Goal: Task Accomplishment & Management: Use online tool/utility

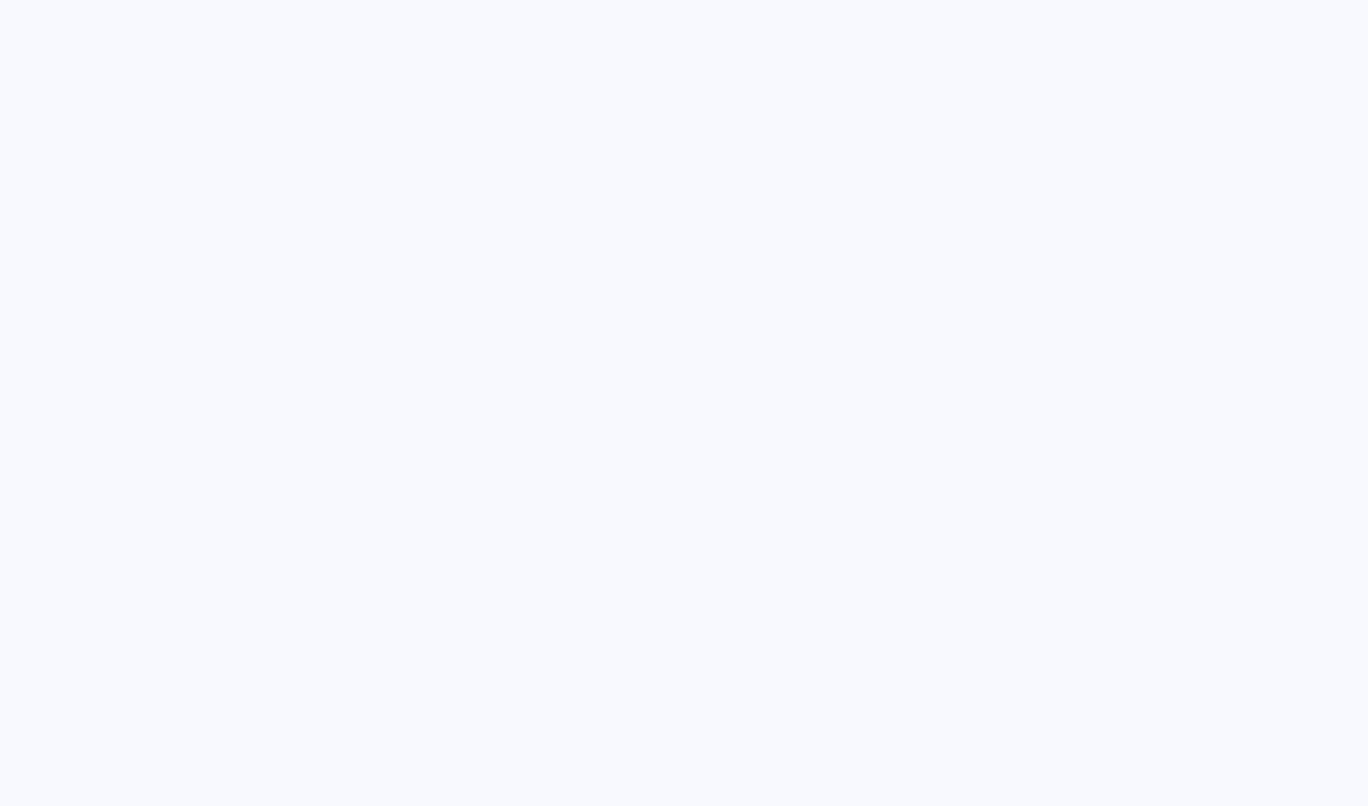
type input "Todas las fotos"
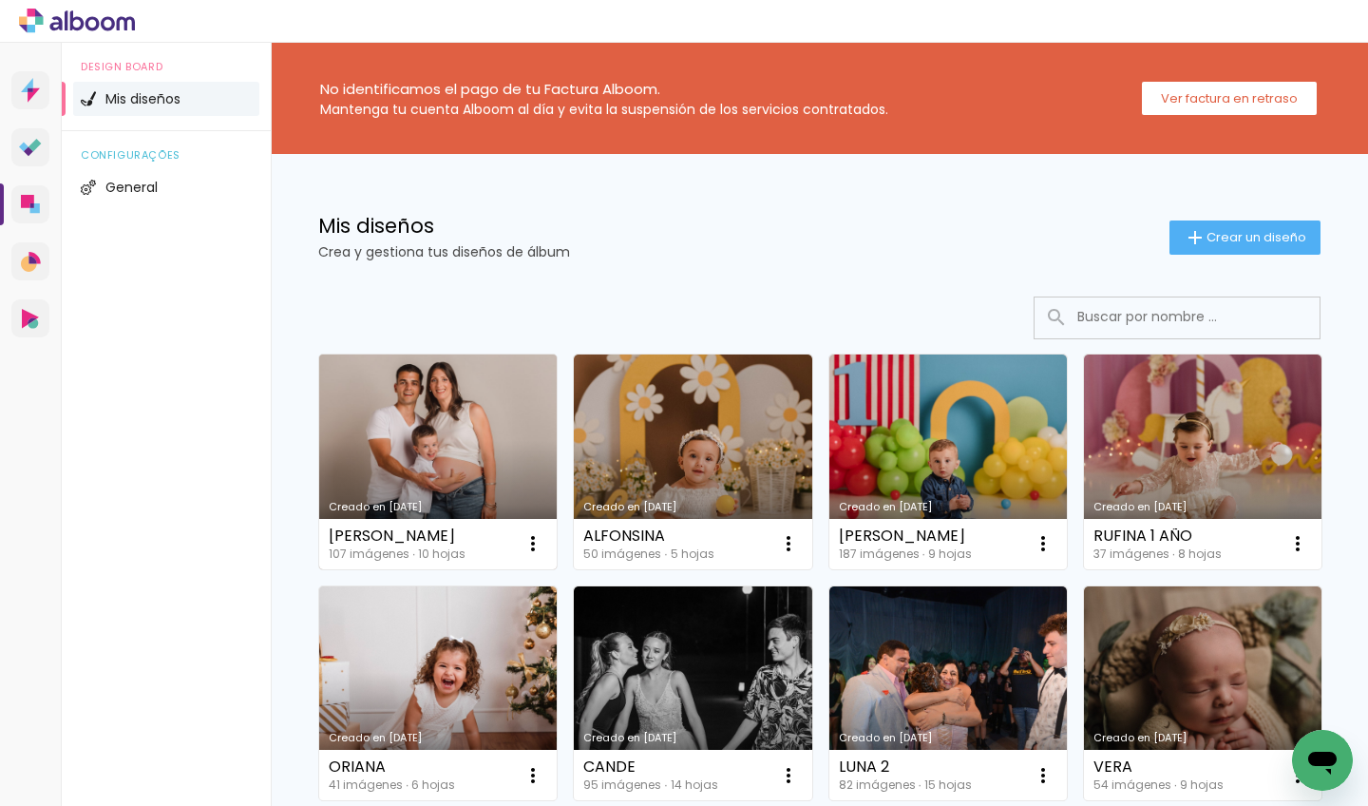
click at [466, 469] on link "Creado en [DATE]" at bounding box center [438, 461] width 238 height 215
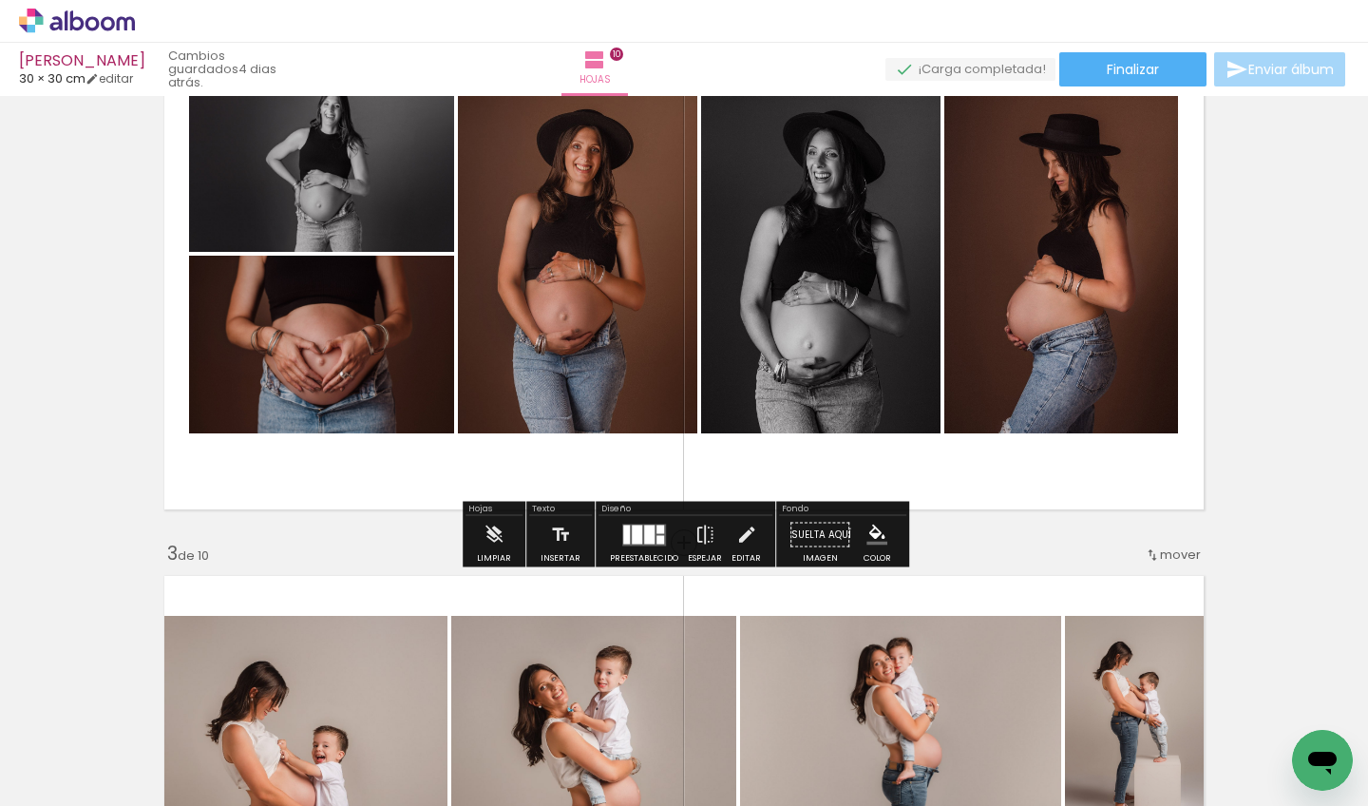
scroll to position [738, 0]
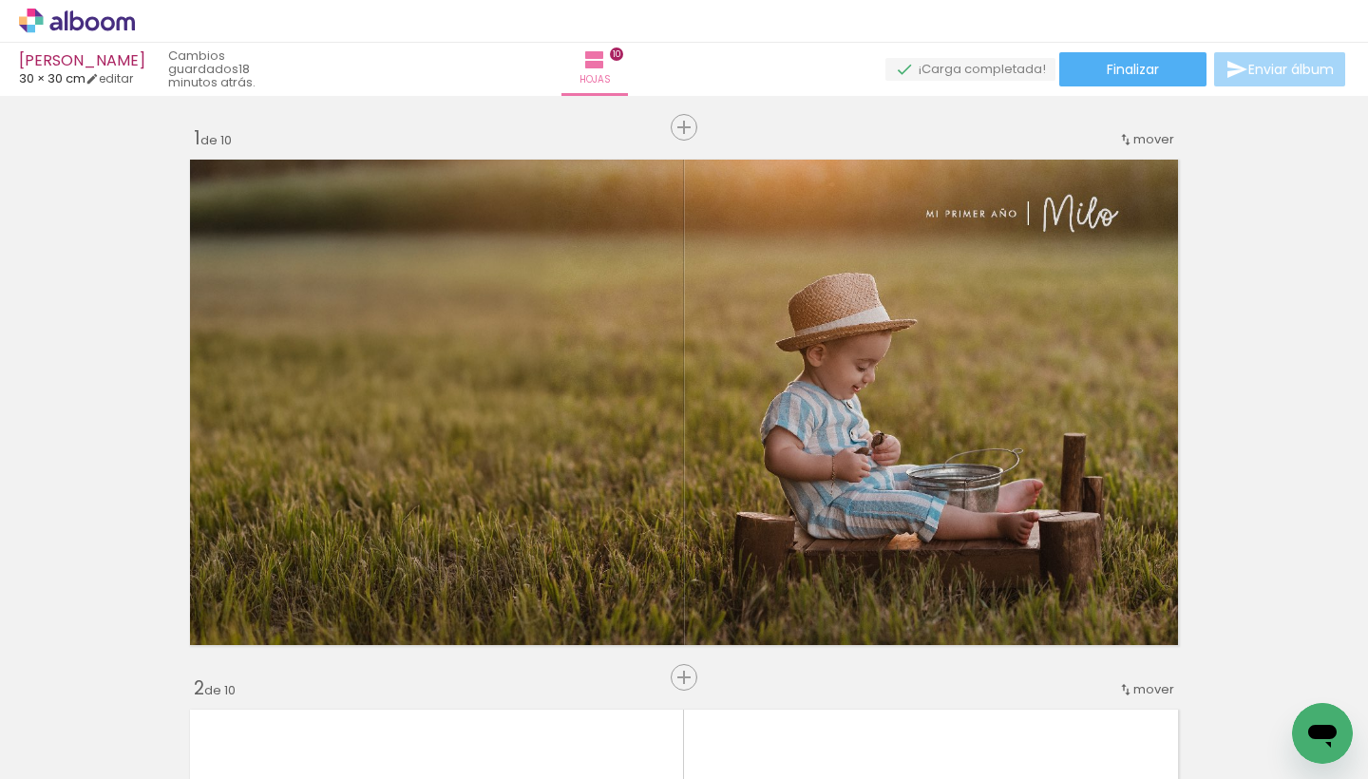
click at [448, 26] on div "› Editor de álbum" at bounding box center [684, 21] width 1368 height 43
